Goal: Task Accomplishment & Management: Use online tool/utility

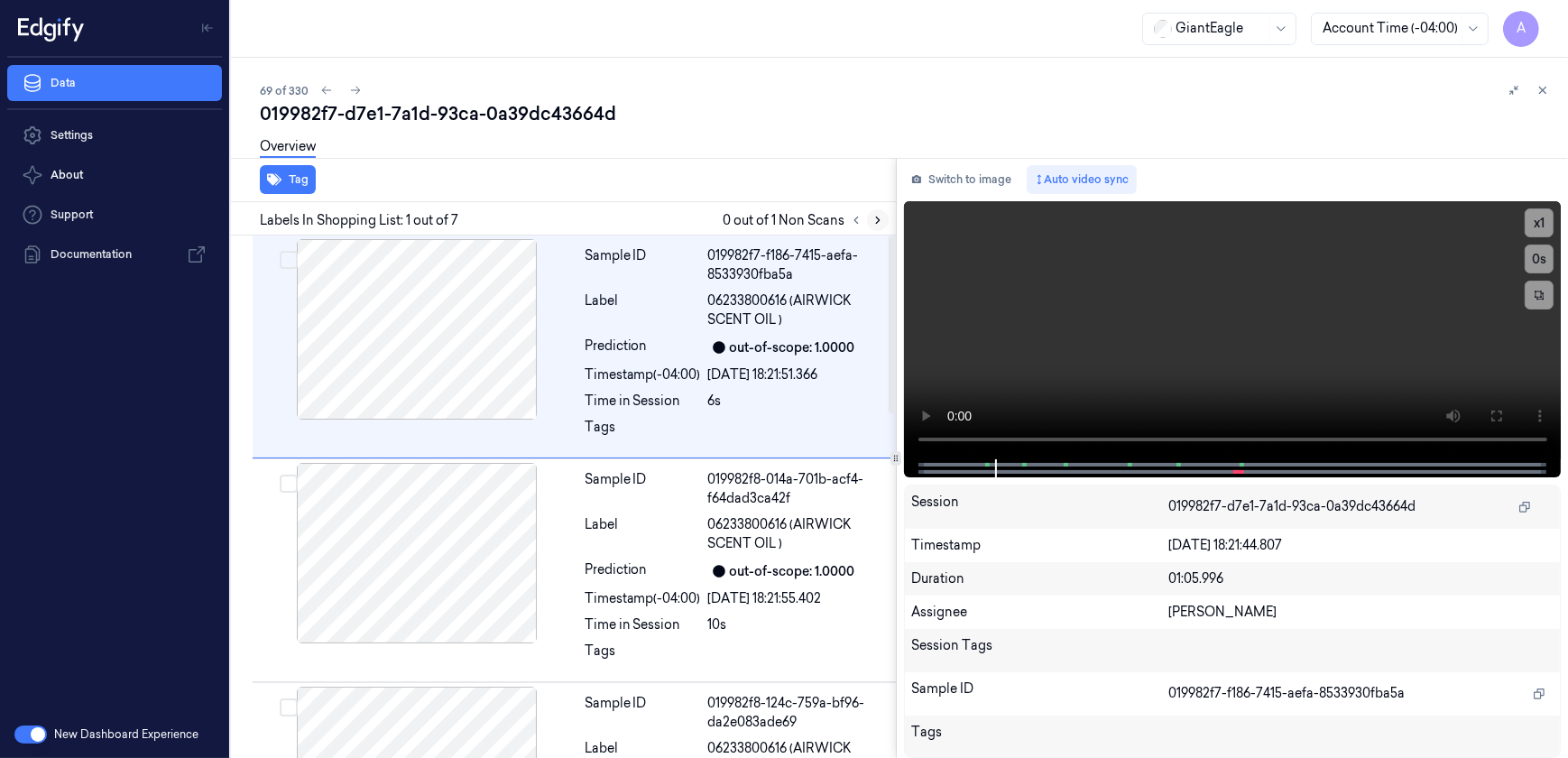
click at [874, 225] on icon at bounding box center [877, 220] width 12 height 12
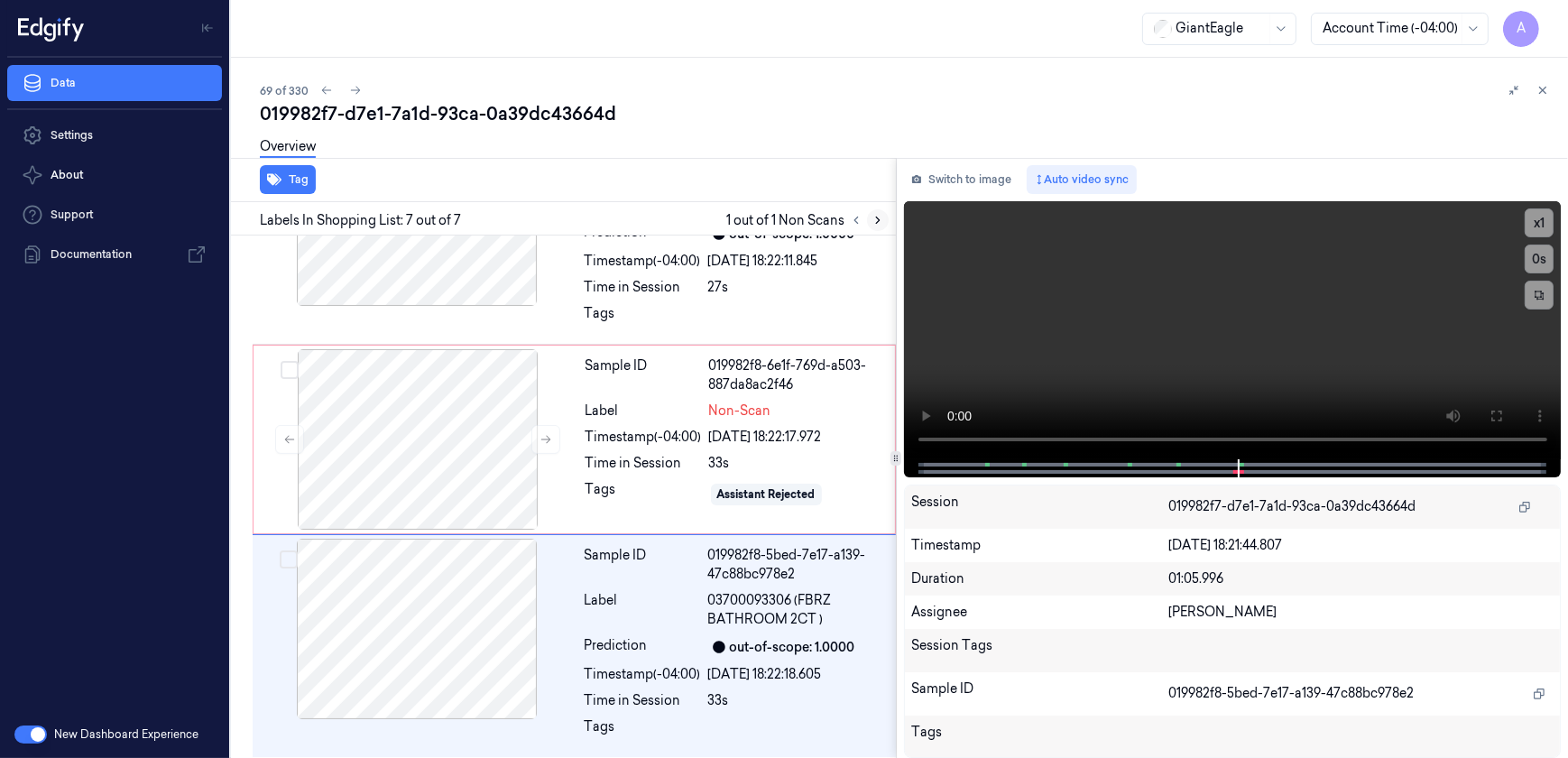
scroll to position [1014, 0]
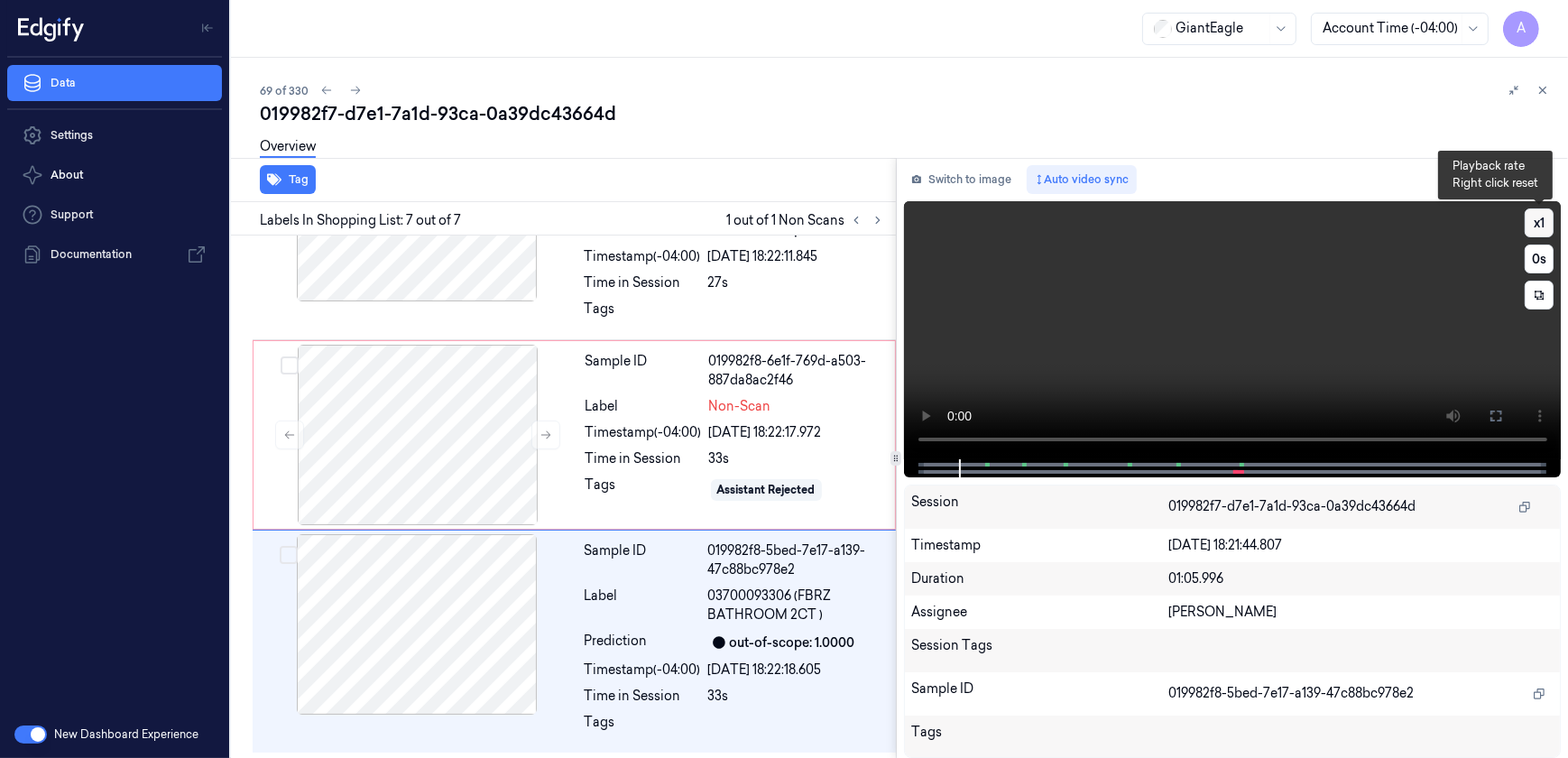
click at [1546, 230] on button "x 1" at bounding box center [1539, 223] width 29 height 29
click at [1534, 216] on button "x 2" at bounding box center [1539, 223] width 29 height 29
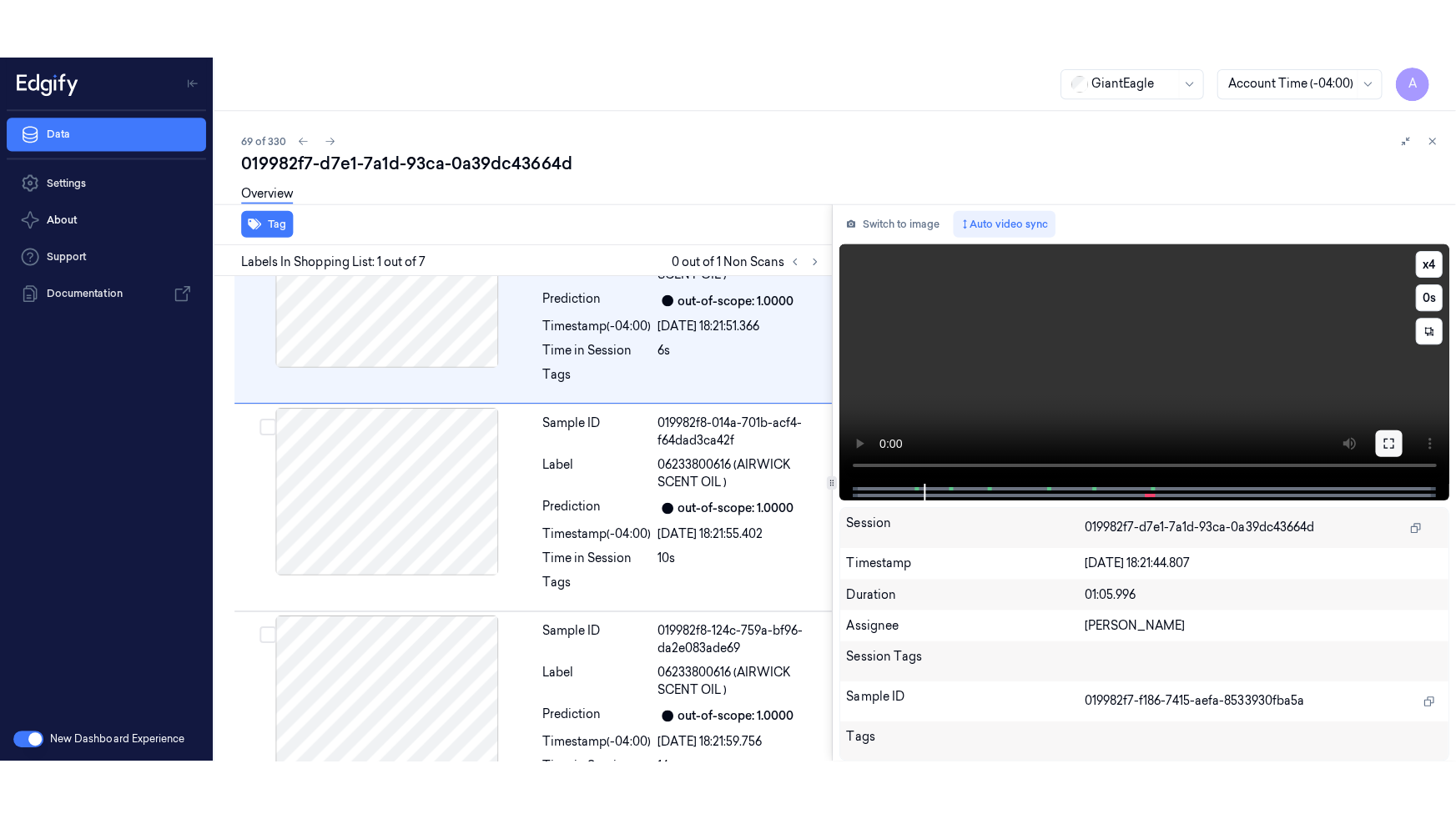
scroll to position [0, 0]
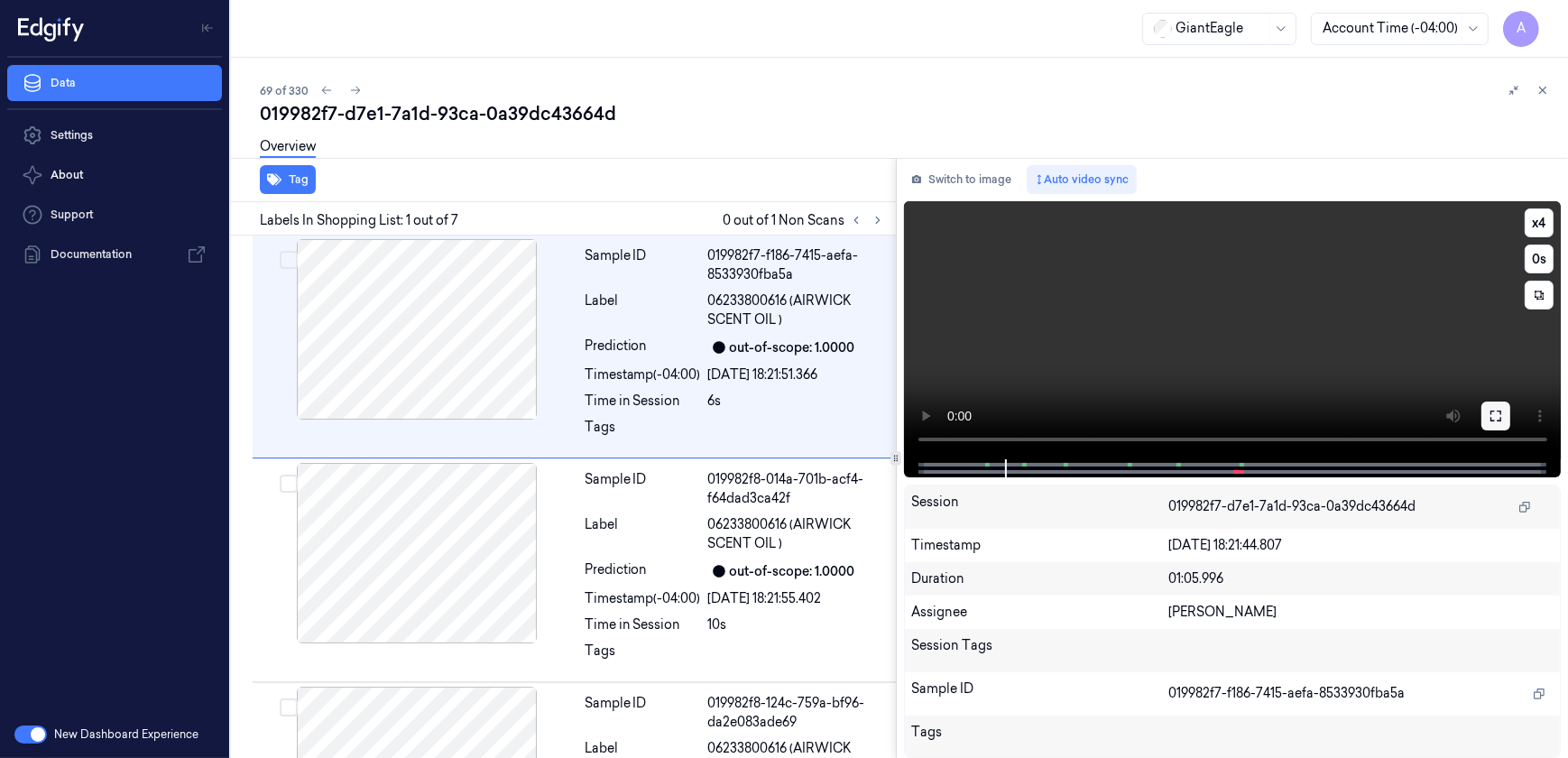
click at [1492, 404] on button at bounding box center [1495, 416] width 29 height 29
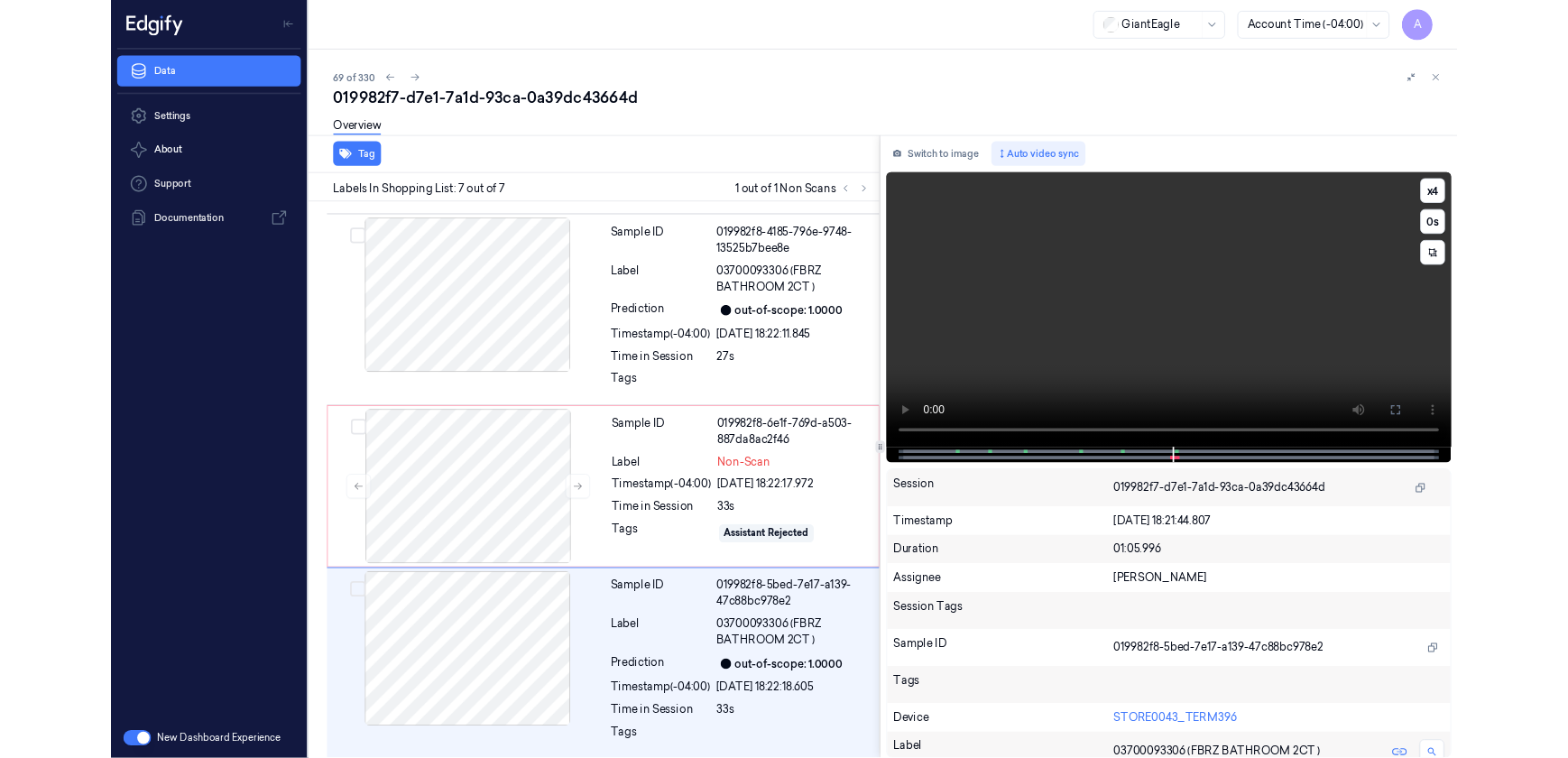
scroll to position [885, 0]
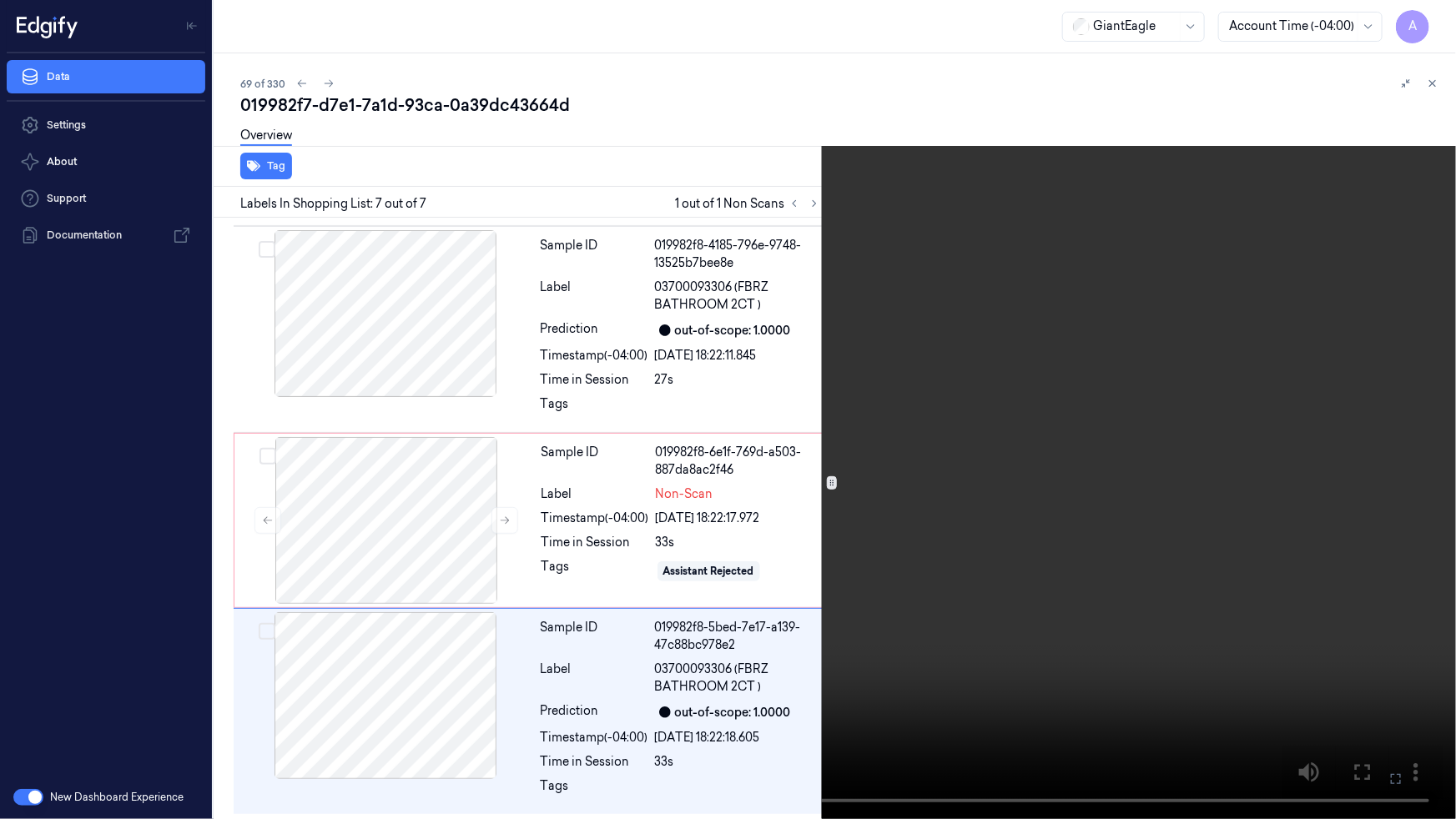
click at [0, 0] on button at bounding box center [0, 0] width 0 height 0
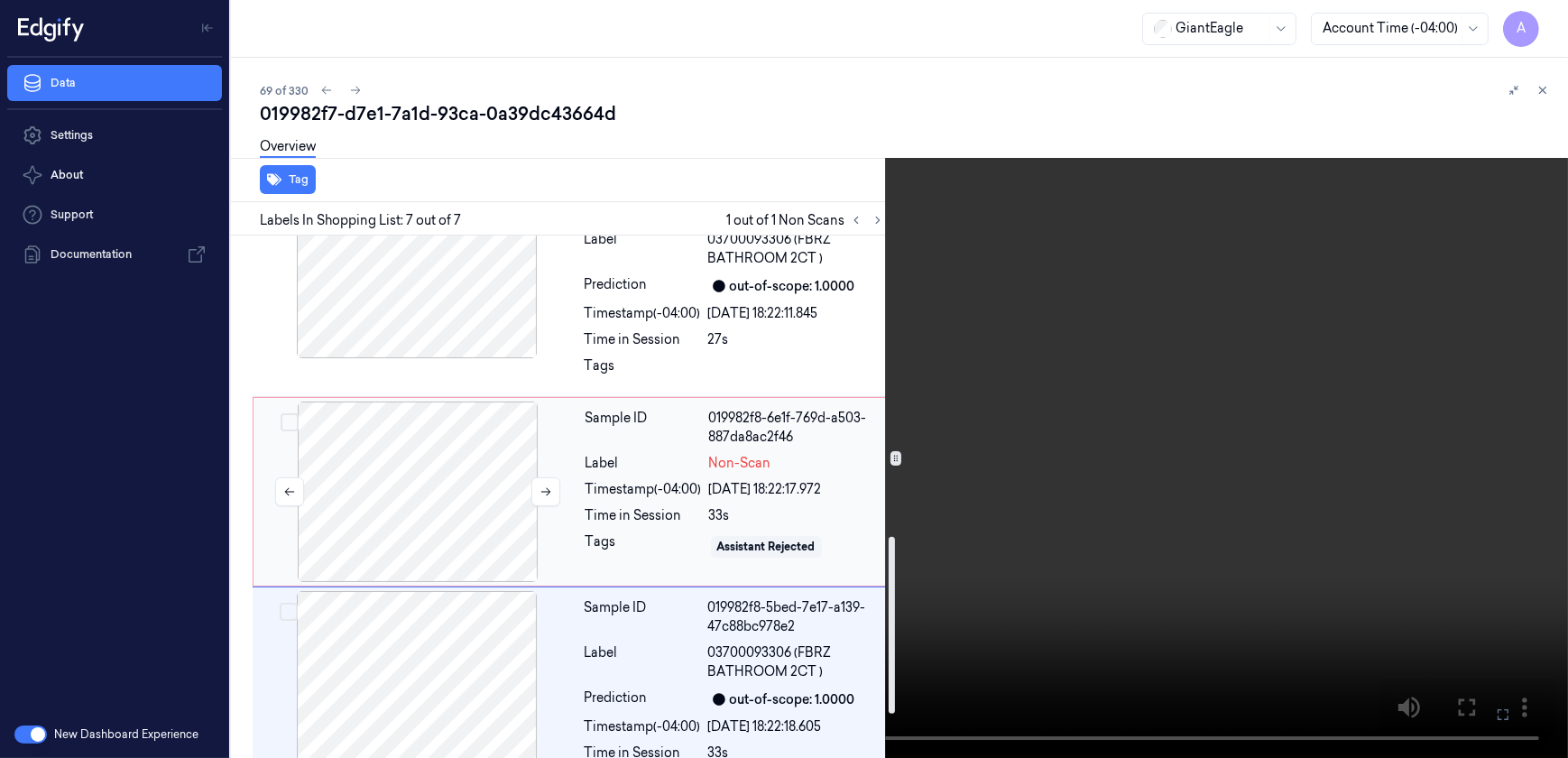
scroll to position [1014, 0]
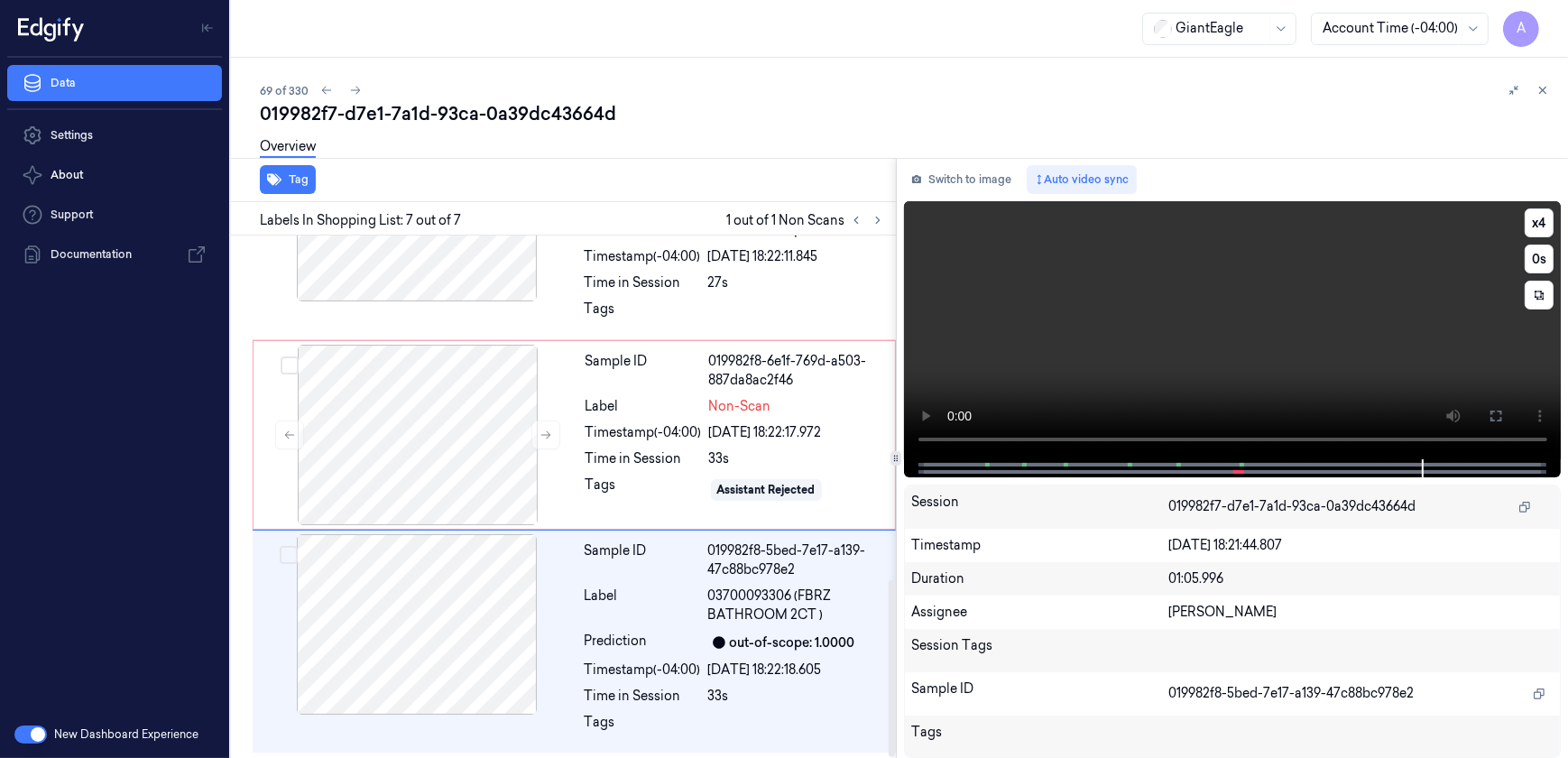
click at [1097, 354] on video at bounding box center [1232, 330] width 657 height 258
click at [628, 480] on div "Tags" at bounding box center [644, 490] width 117 height 29
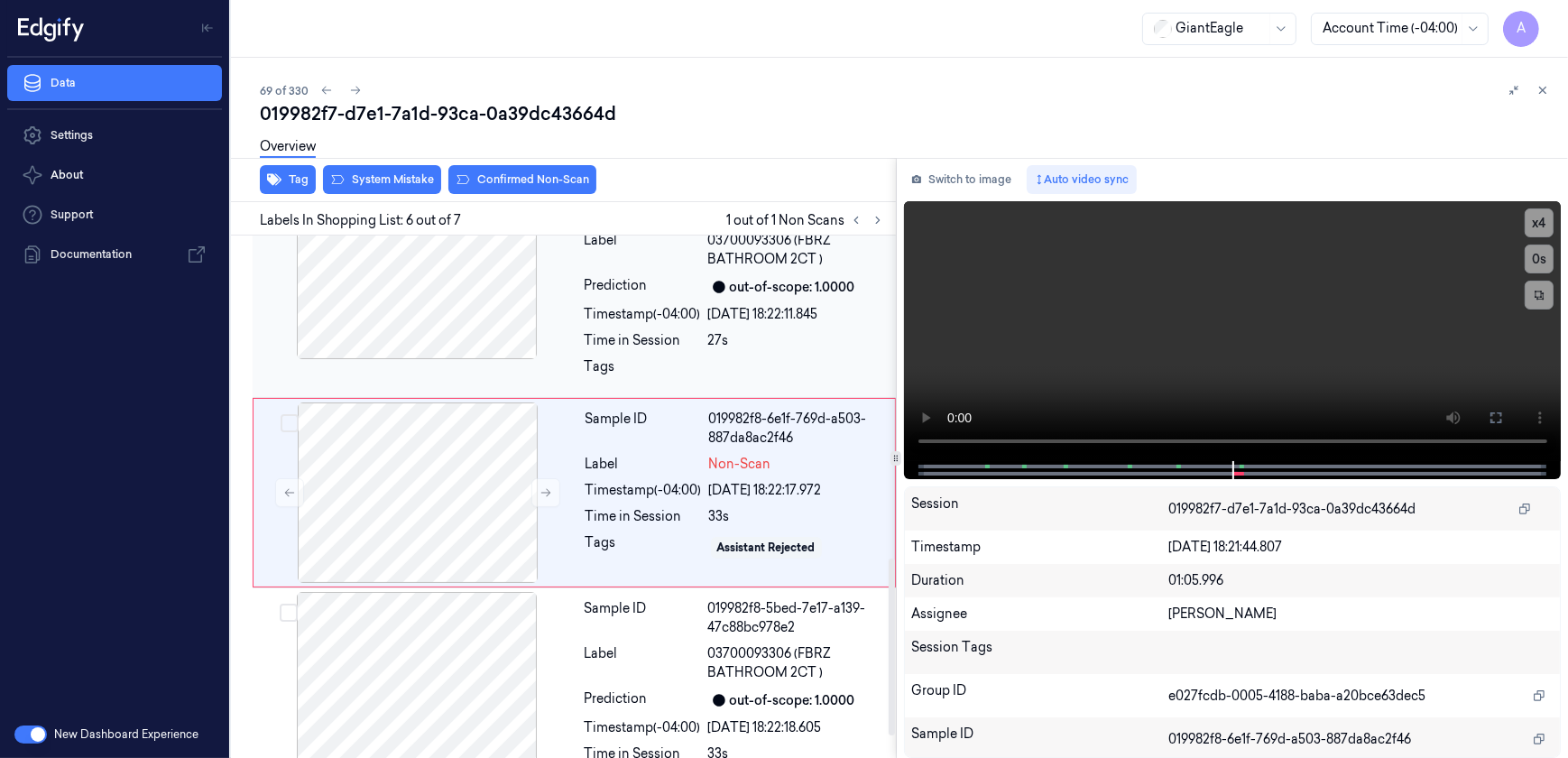
scroll to position [950, 0]
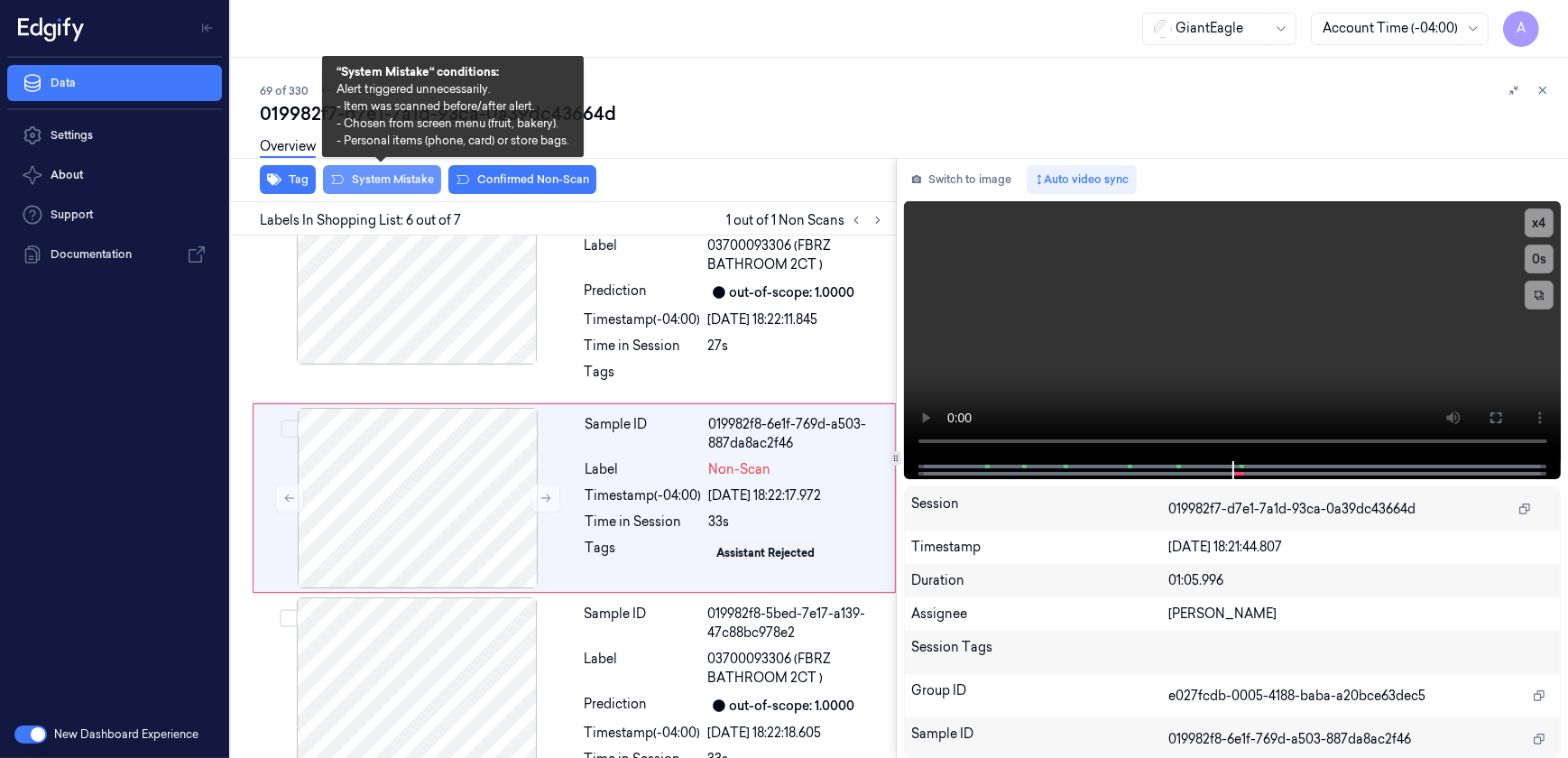
click at [375, 186] on button "System Mistake" at bounding box center [383, 180] width 119 height 29
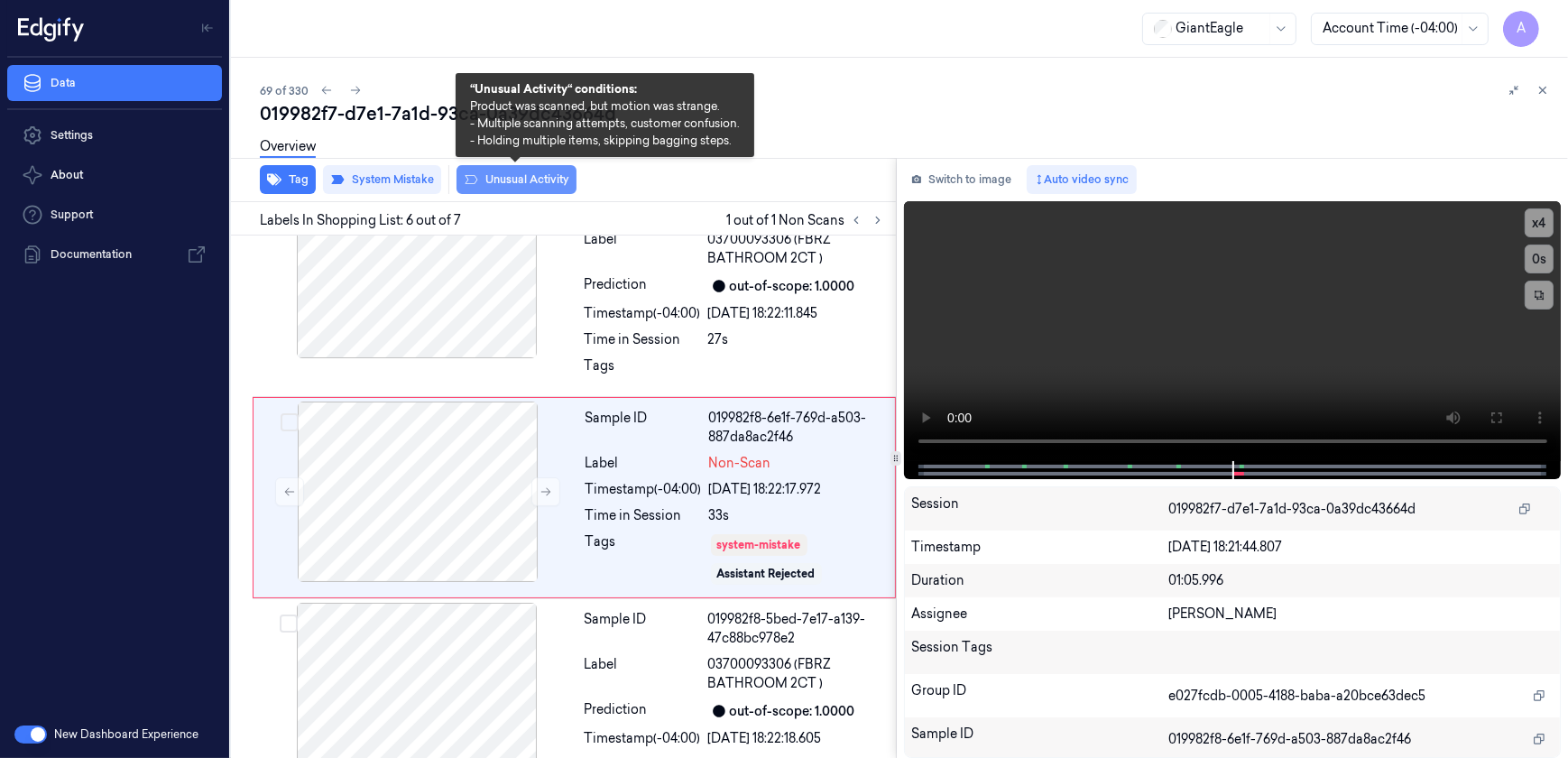
click at [499, 176] on button "Unusual Activity" at bounding box center [516, 180] width 120 height 29
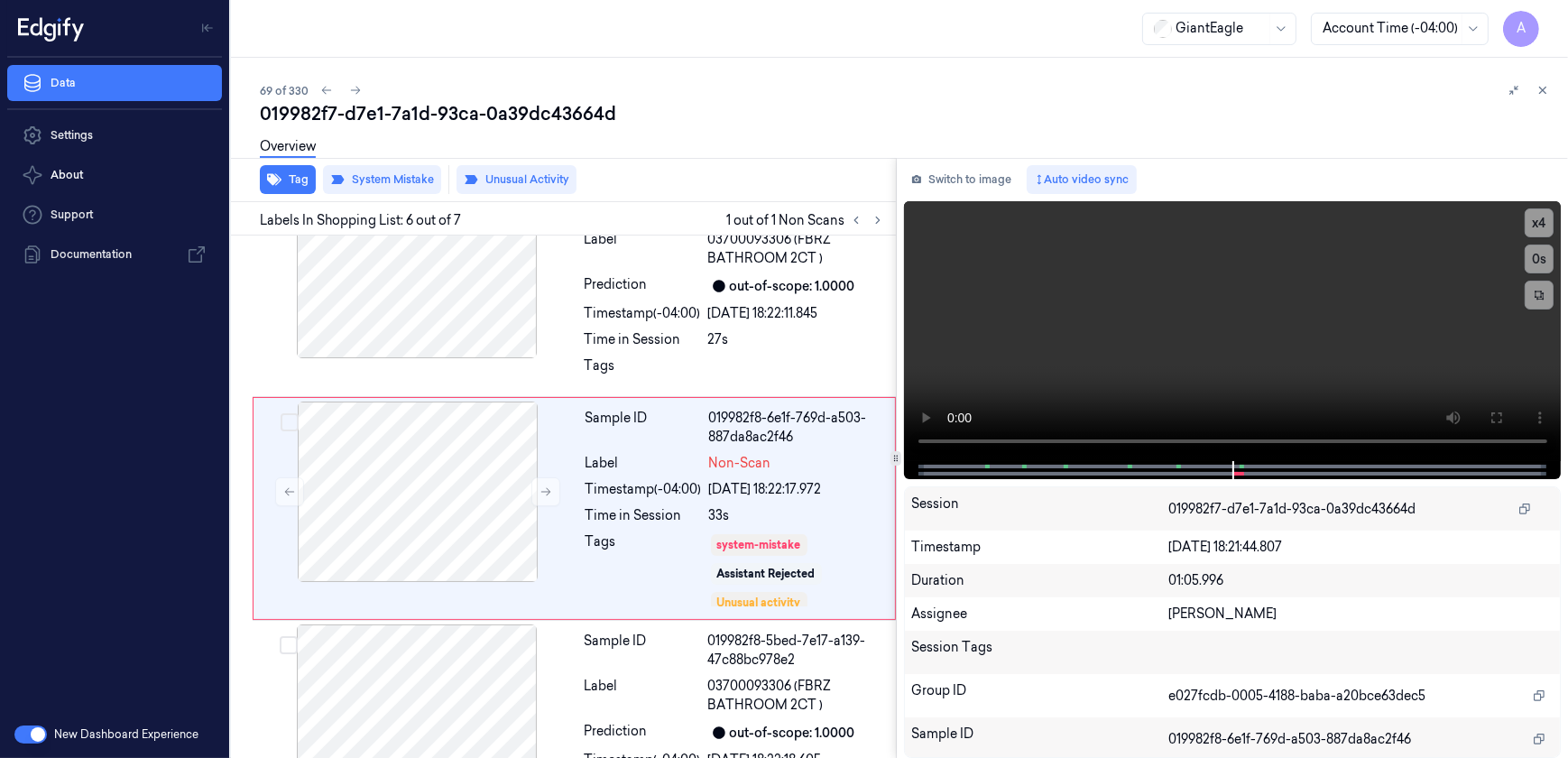
scroll to position [967, 0]
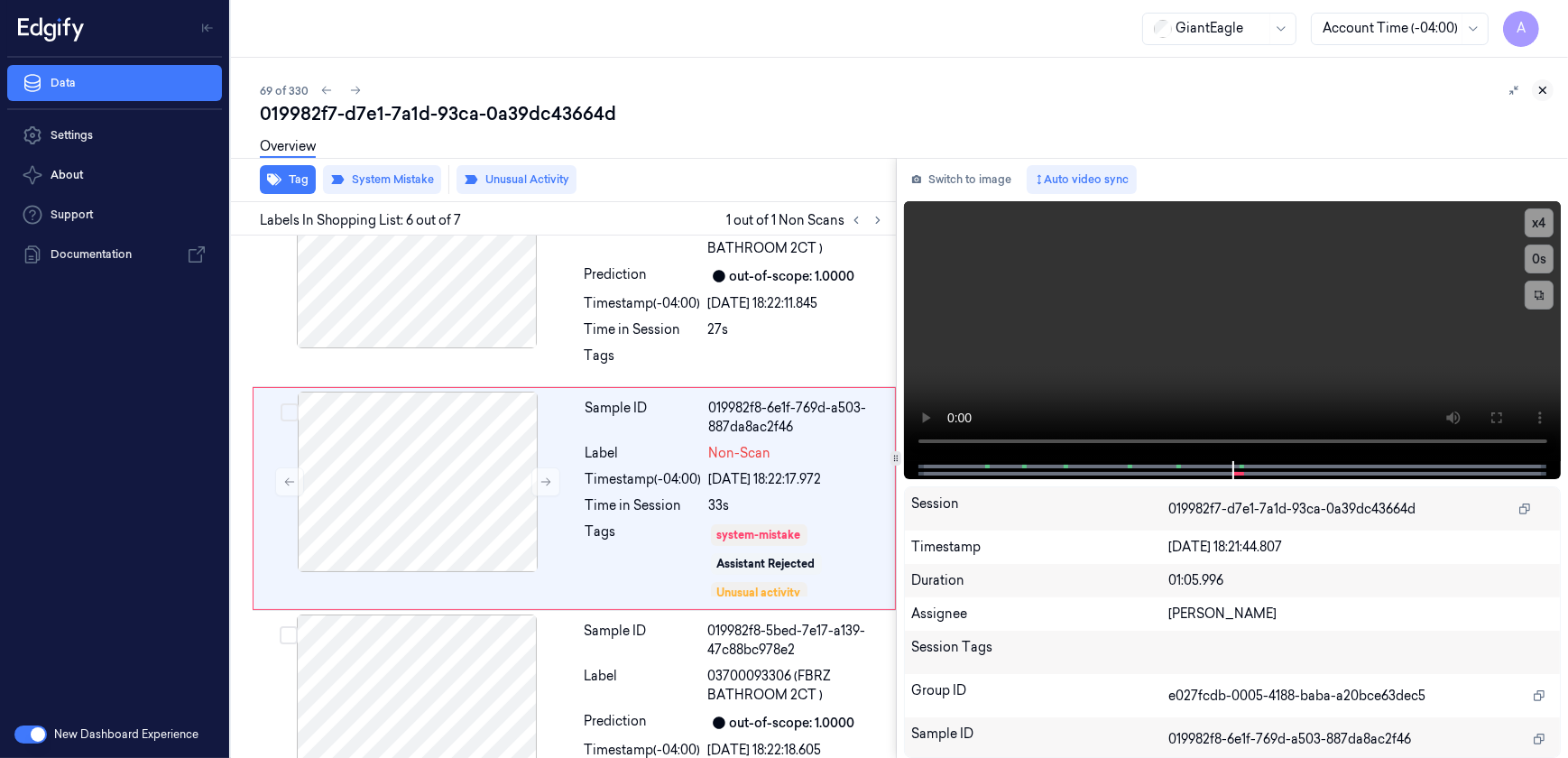
click at [1541, 91] on icon at bounding box center [1543, 90] width 7 height 7
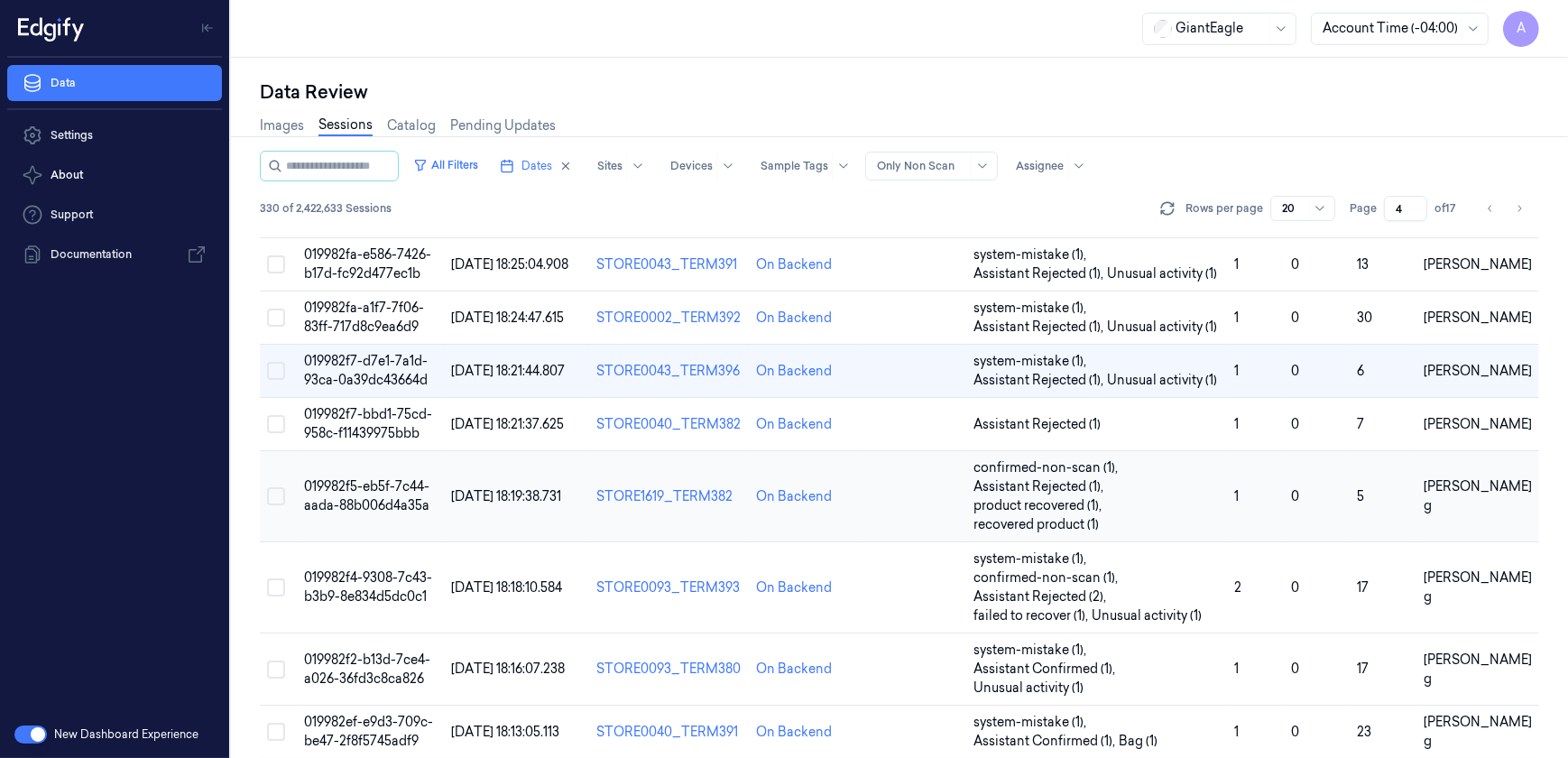
scroll to position [348, 0]
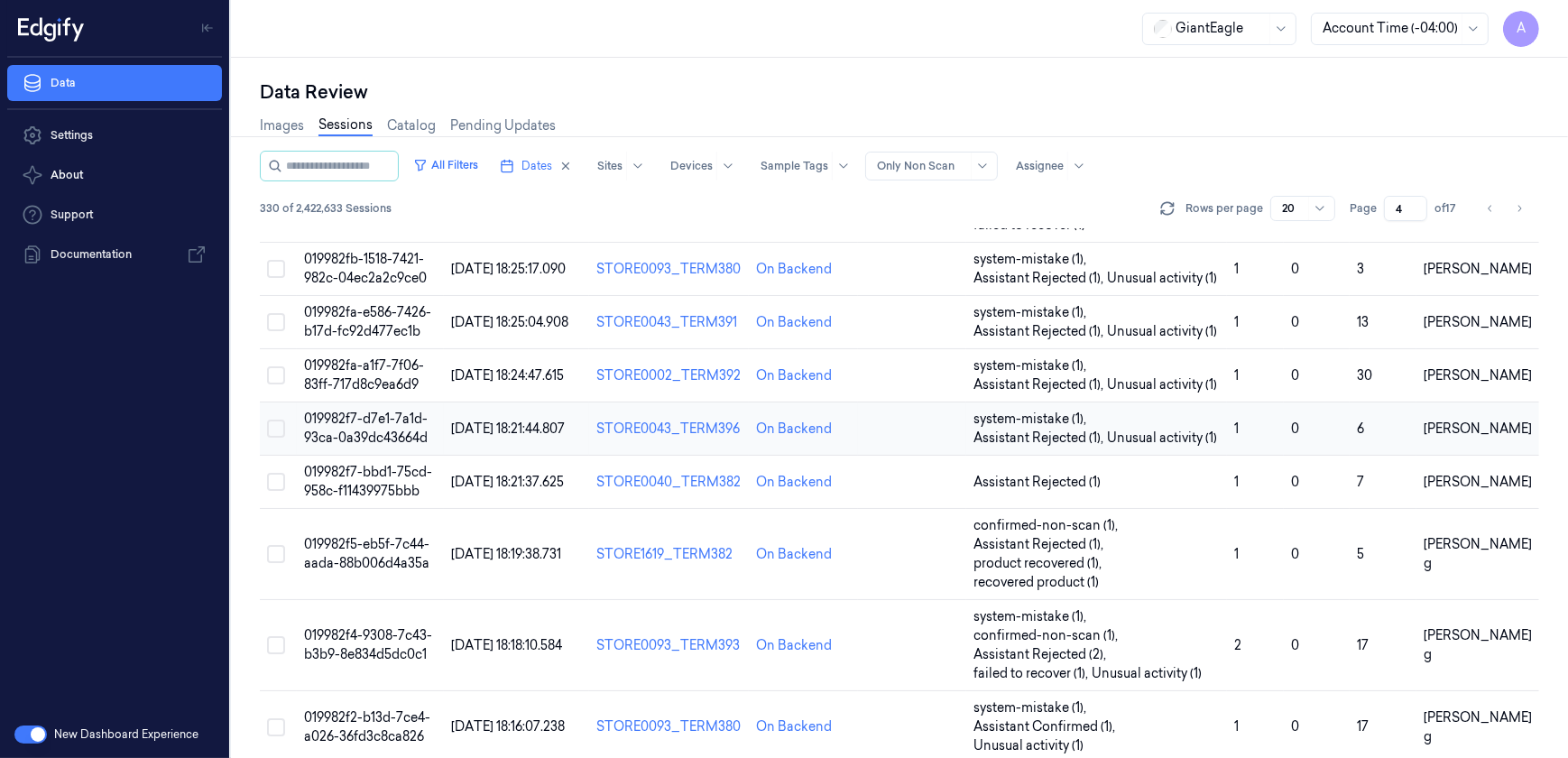
click at [376, 432] on span "019982f7-d7e1-7a1d-93ca-0a39dc43664d" at bounding box center [365, 428] width 123 height 35
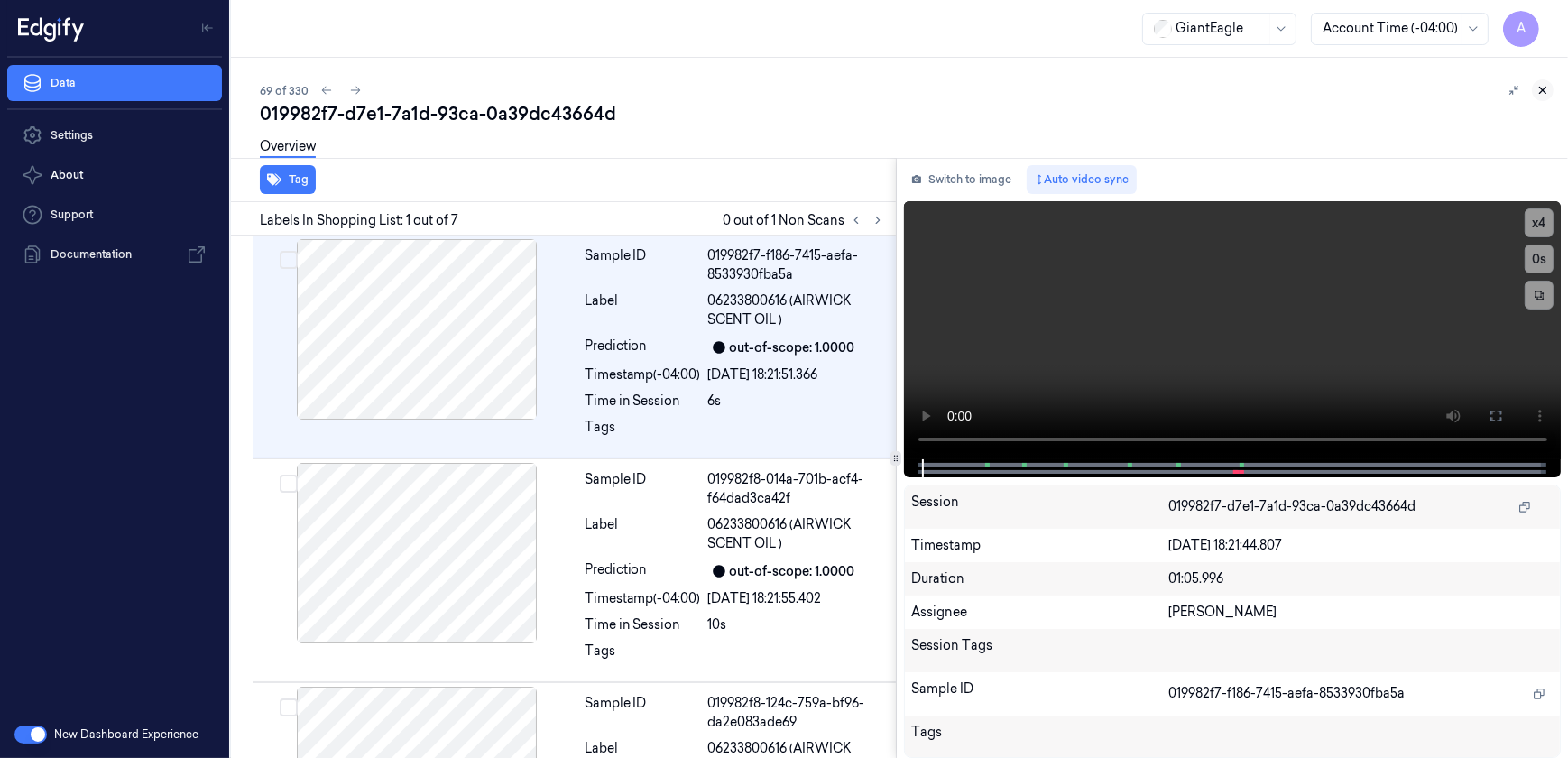
click at [1536, 87] on icon at bounding box center [1542, 90] width 12 height 12
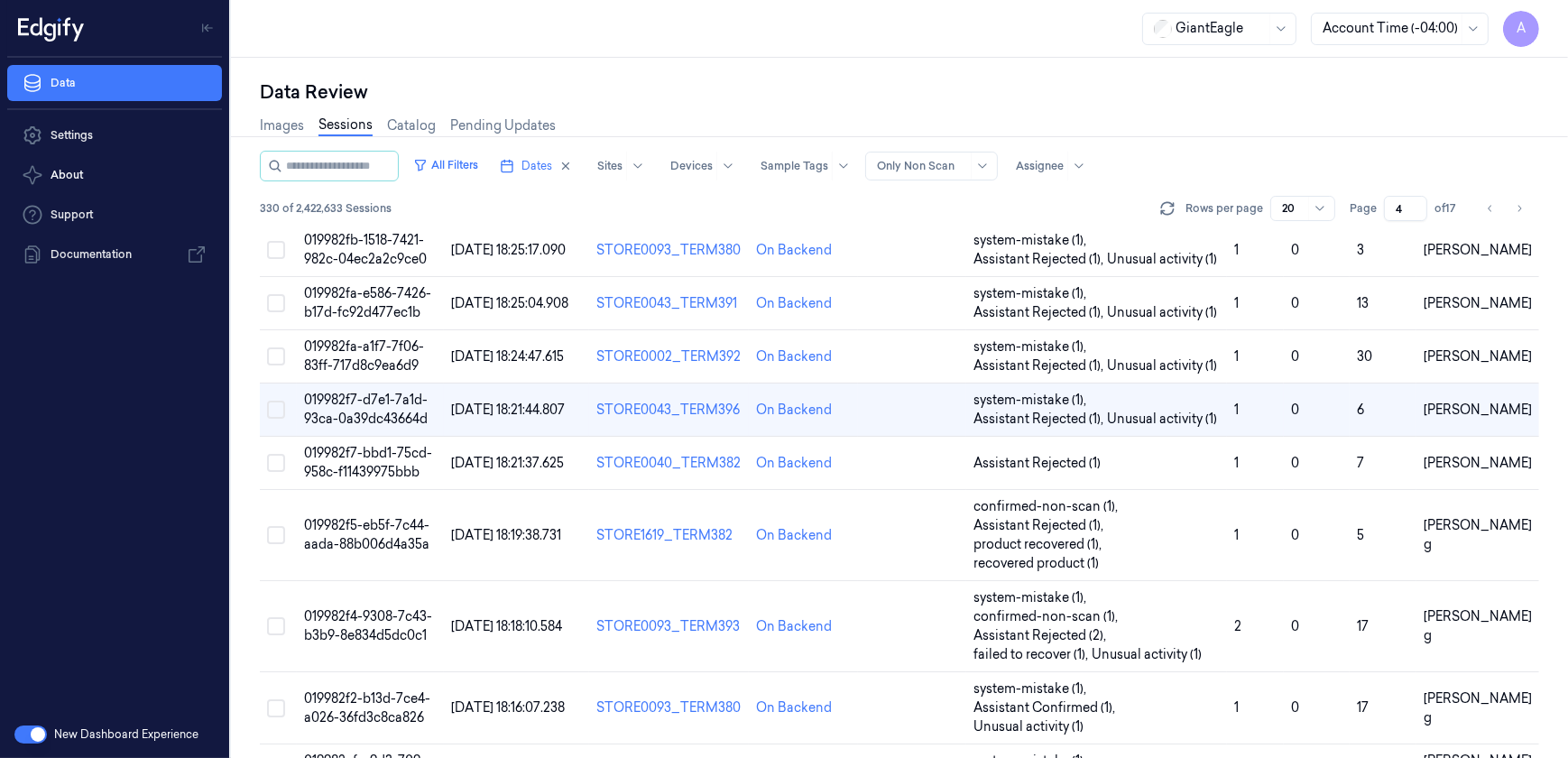
scroll to position [348, 0]
